Goal: Navigation & Orientation: Go to known website

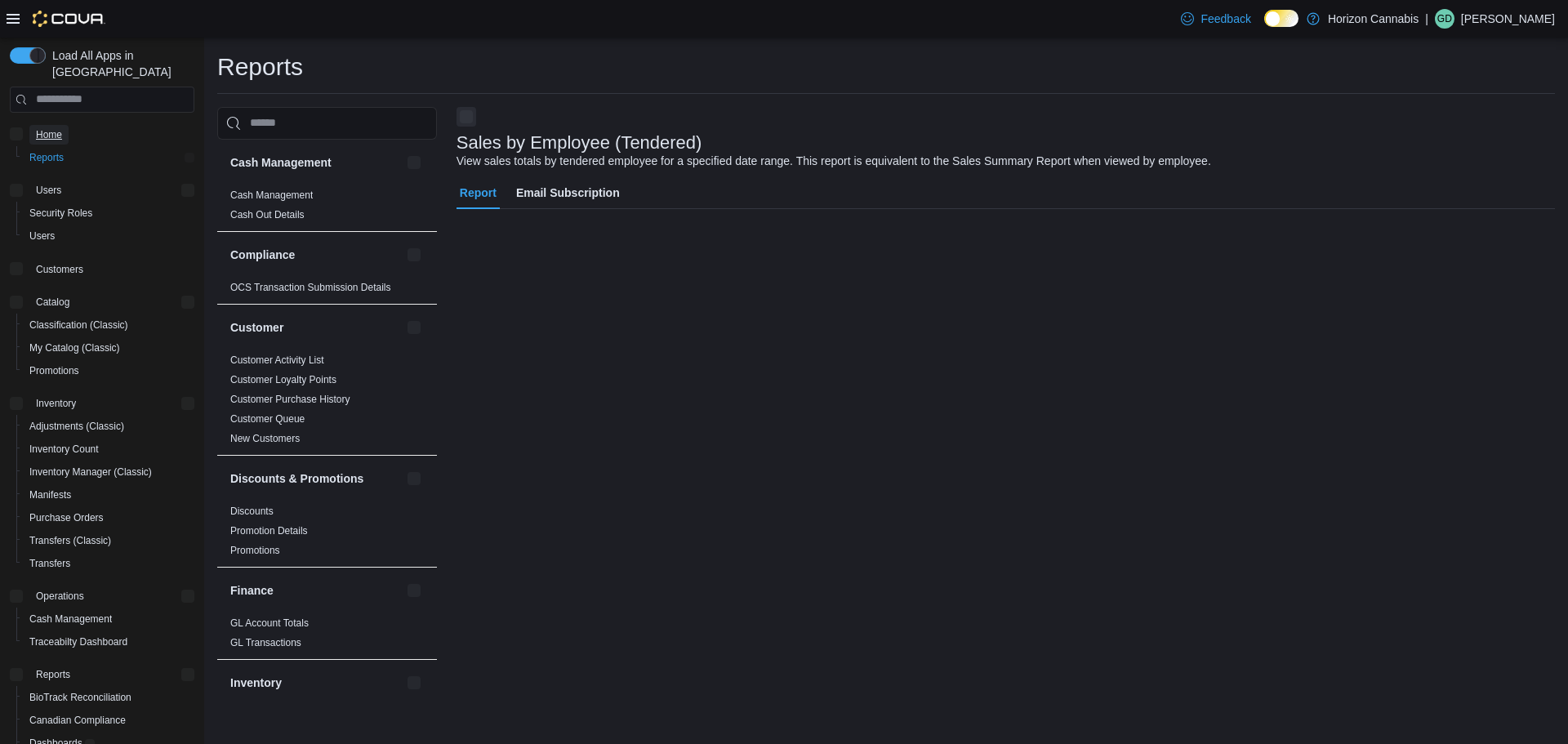
click at [63, 125] on link "Home" at bounding box center [49, 135] width 39 height 20
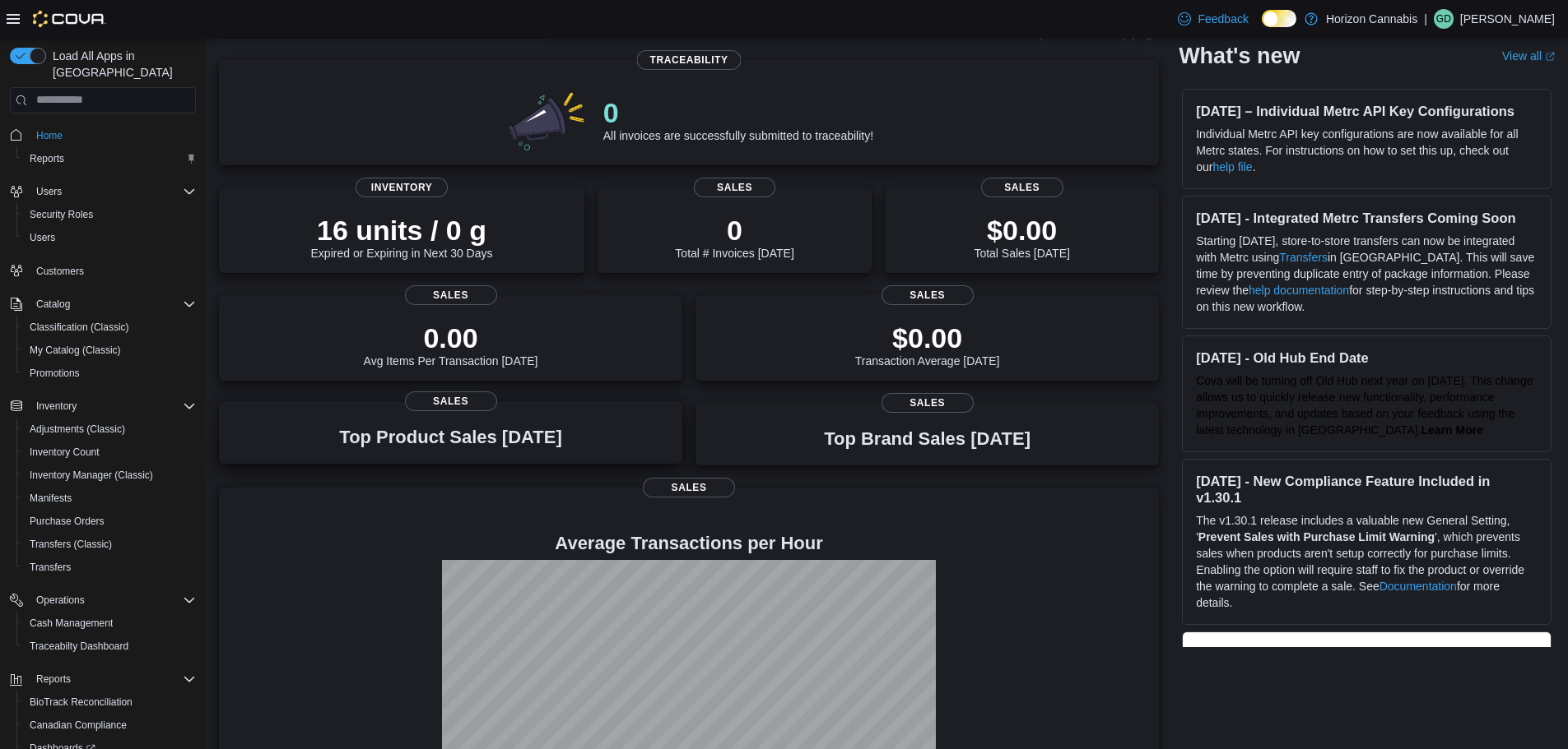
scroll to position [197, 0]
